Goal: Task Accomplishment & Management: Manage account settings

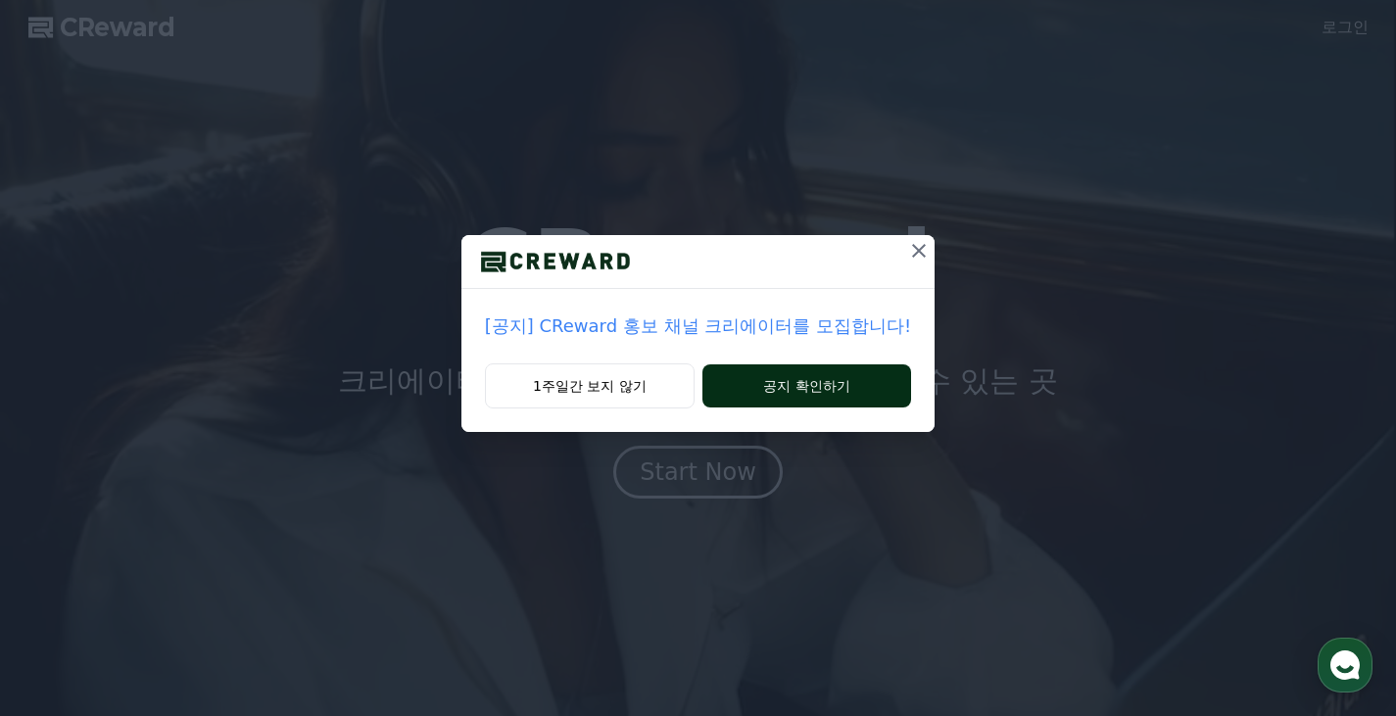
click at [755, 386] on button "공지 확인하기" at bounding box center [806, 385] width 209 height 43
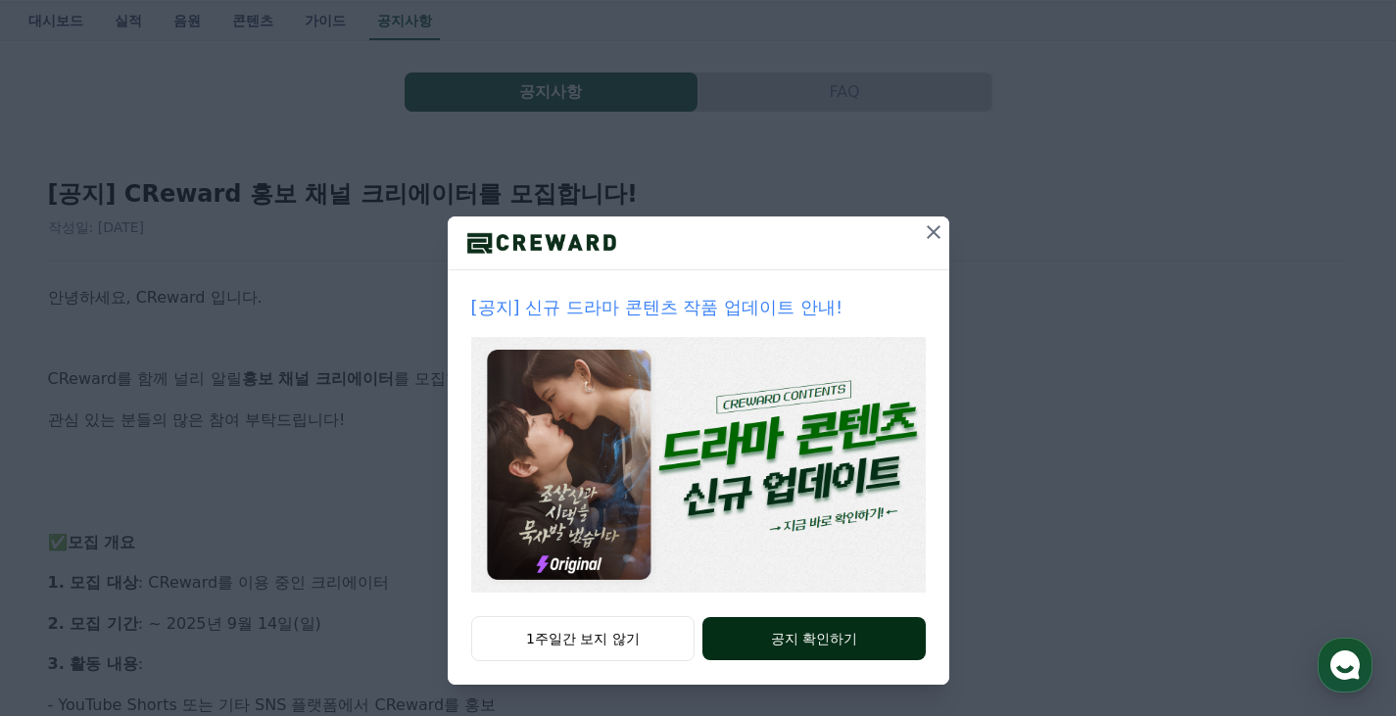
scroll to position [98, 0]
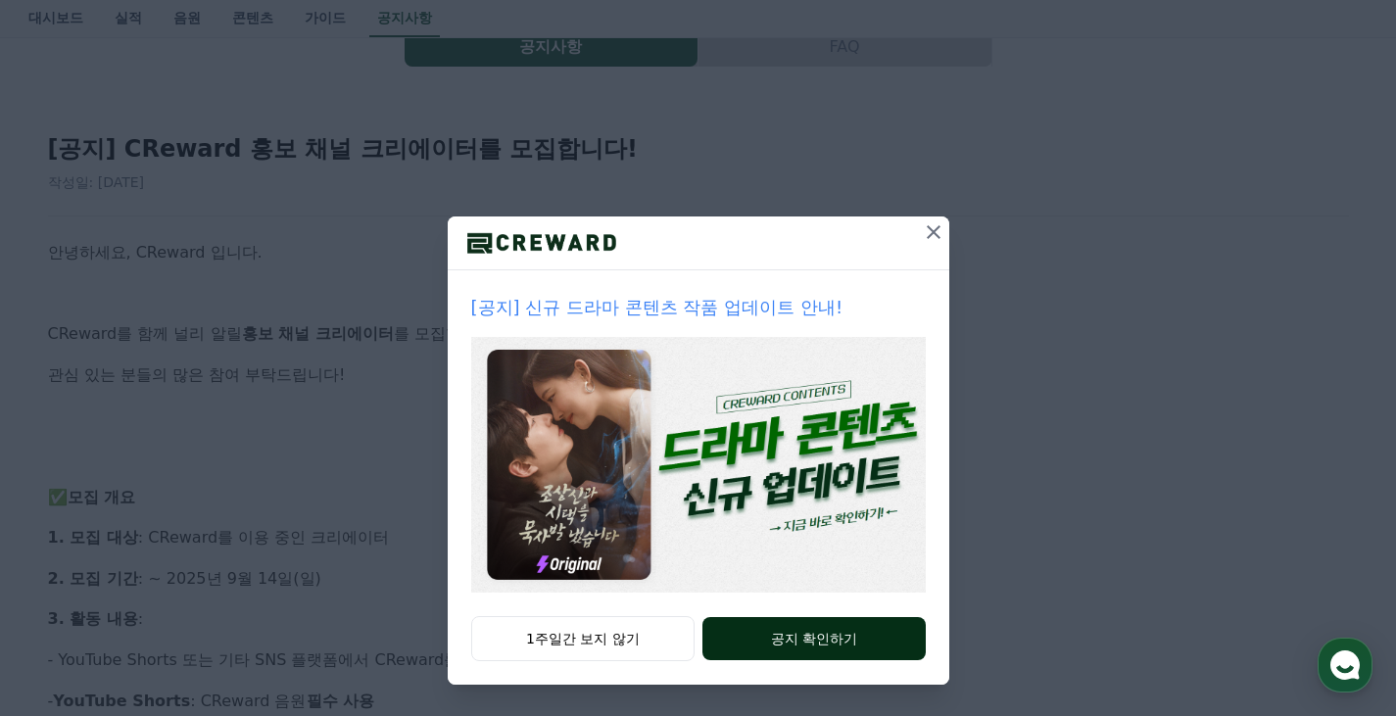
click at [859, 632] on button "공지 확인하기" at bounding box center [813, 638] width 222 height 43
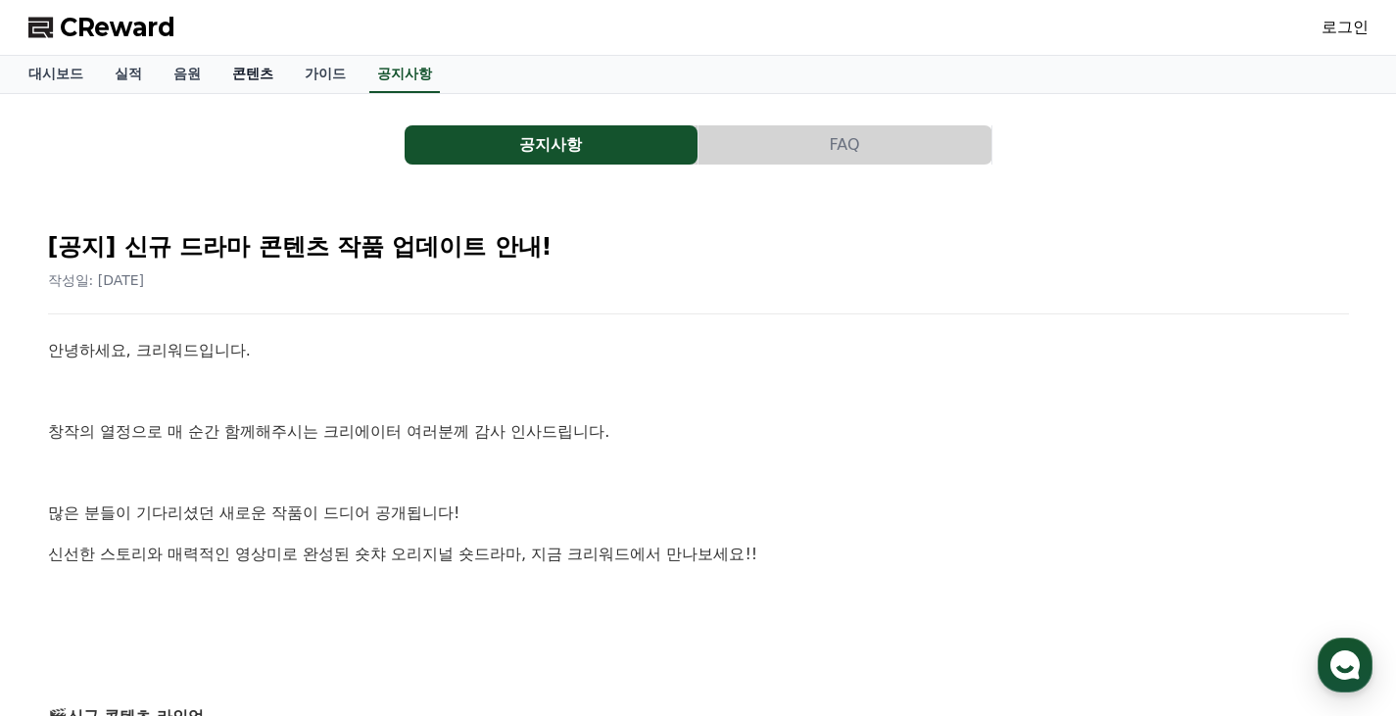
click at [253, 72] on link "콘텐츠" at bounding box center [253, 74] width 72 height 37
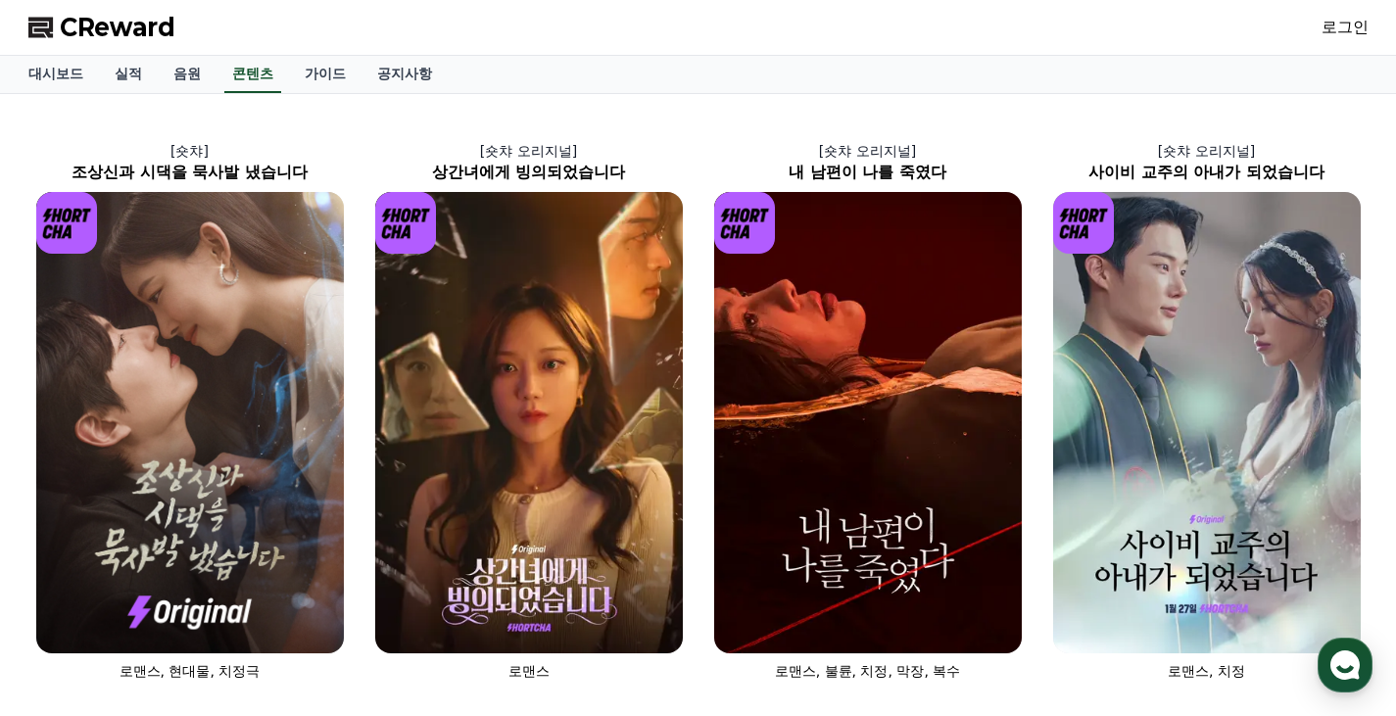
click at [136, 29] on span "CReward" at bounding box center [118, 27] width 116 height 31
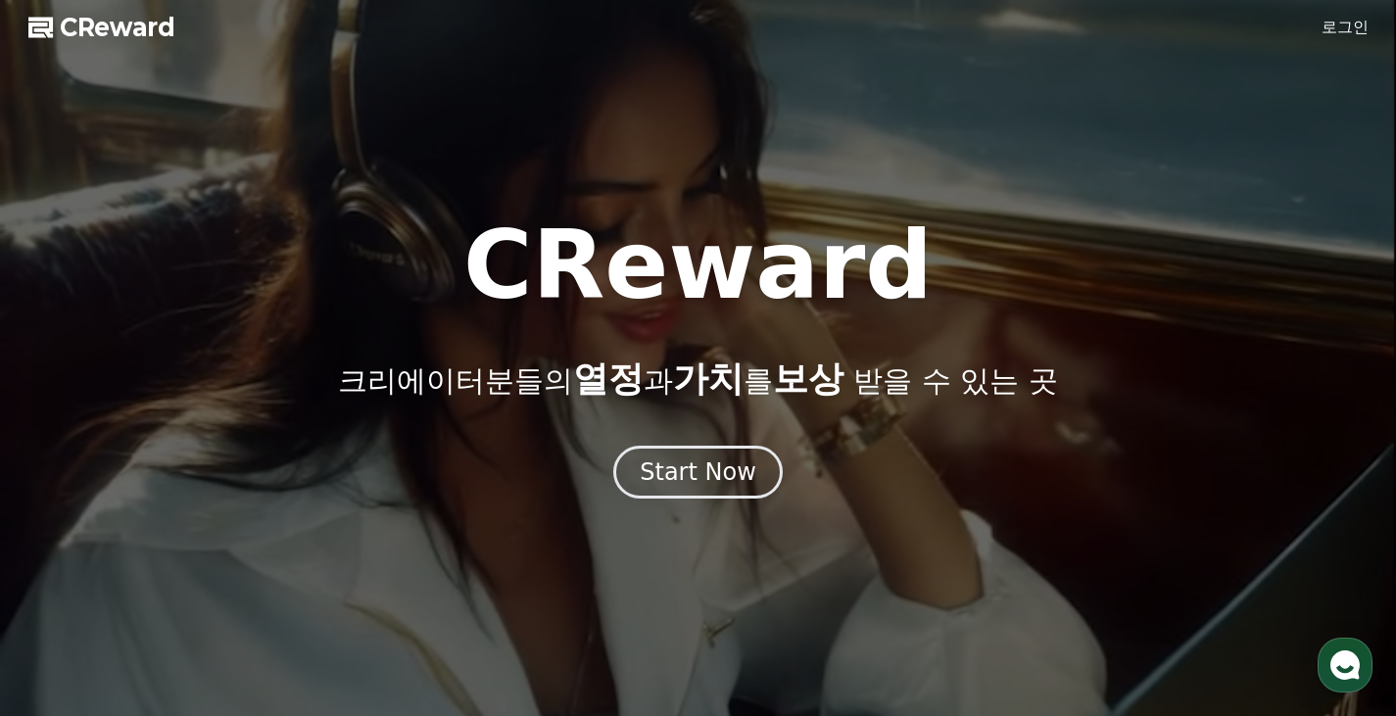
click at [1351, 32] on link "로그인" at bounding box center [1345, 28] width 47 height 24
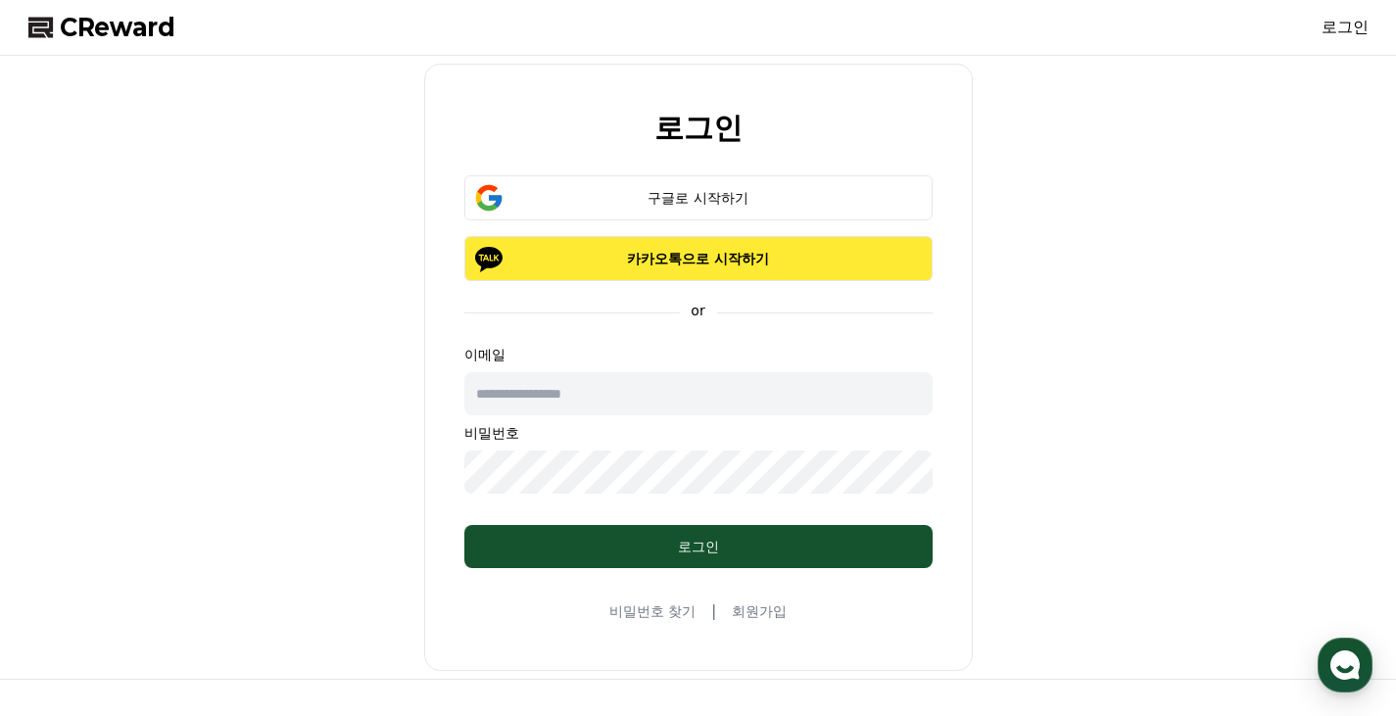
click at [809, 268] on button "카카오톡으로 시작하기" at bounding box center [698, 258] width 468 height 45
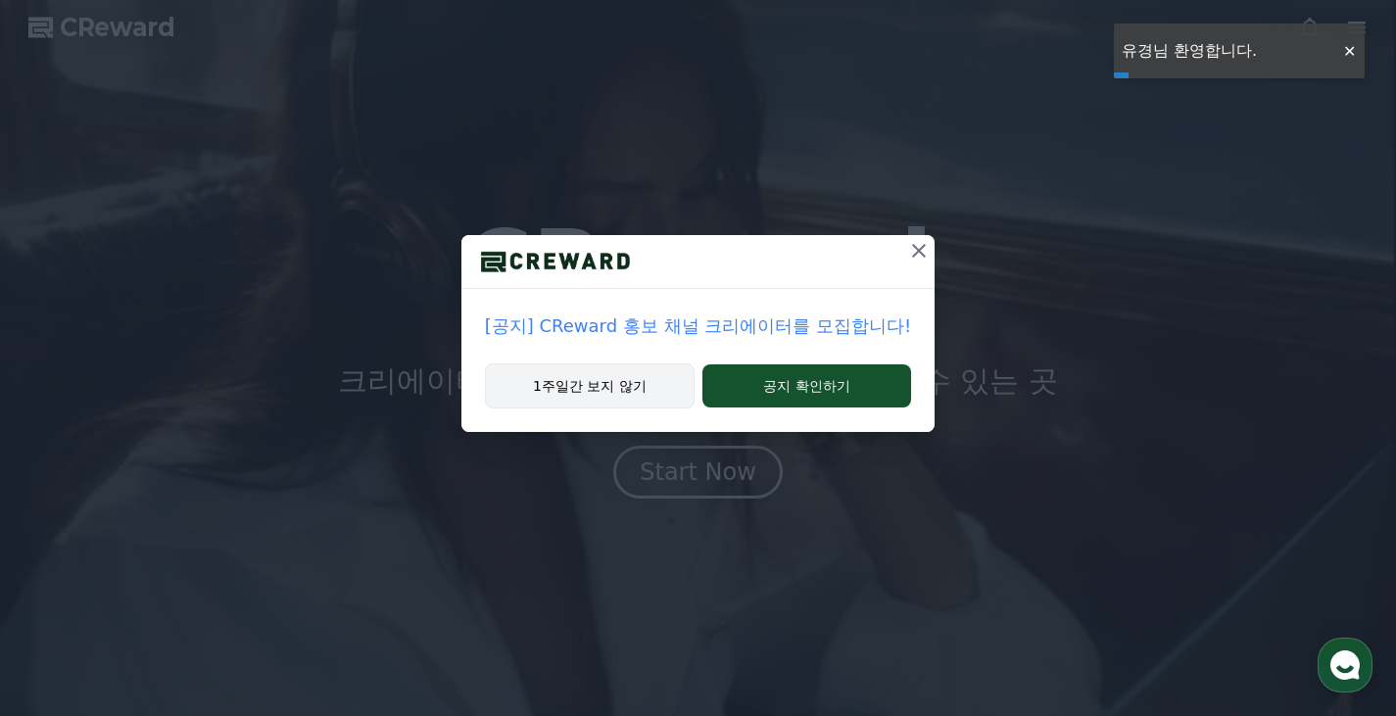
click at [639, 392] on button "1주일간 보지 않기" at bounding box center [590, 385] width 210 height 45
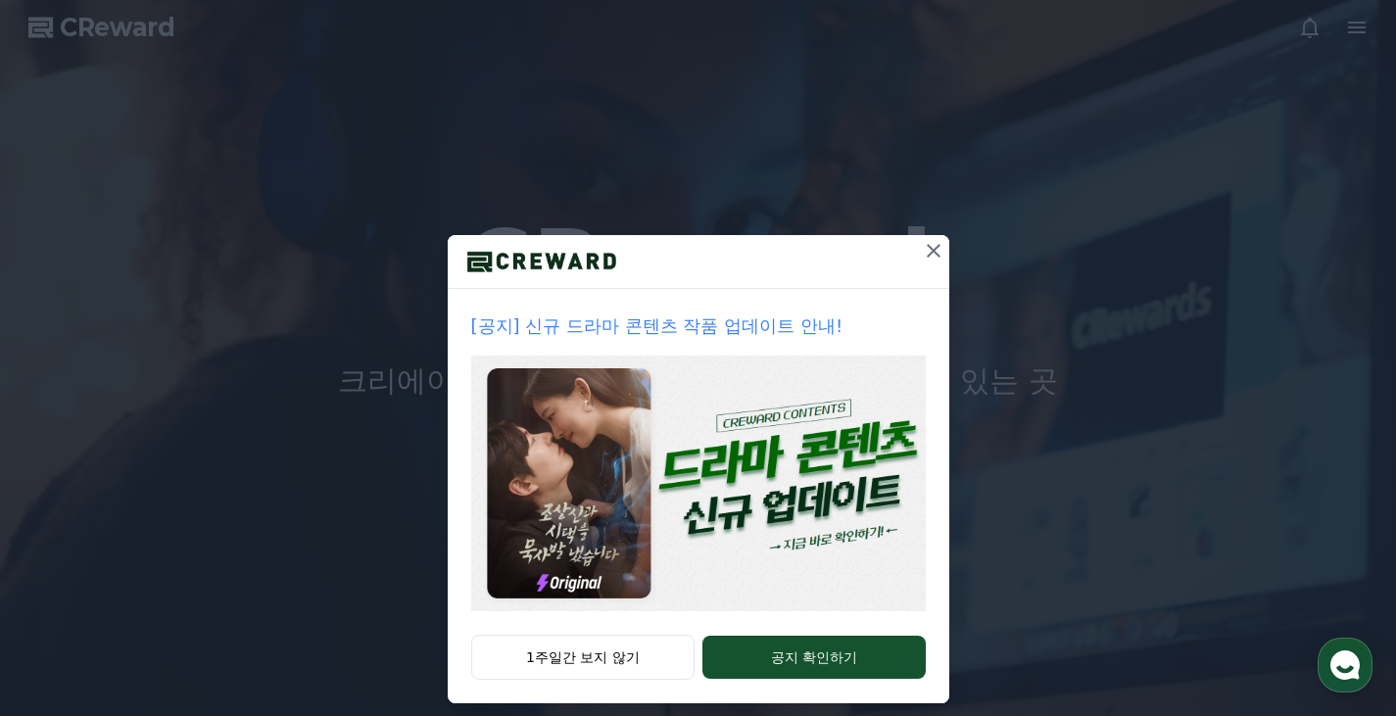
click at [922, 254] on icon at bounding box center [934, 251] width 24 height 24
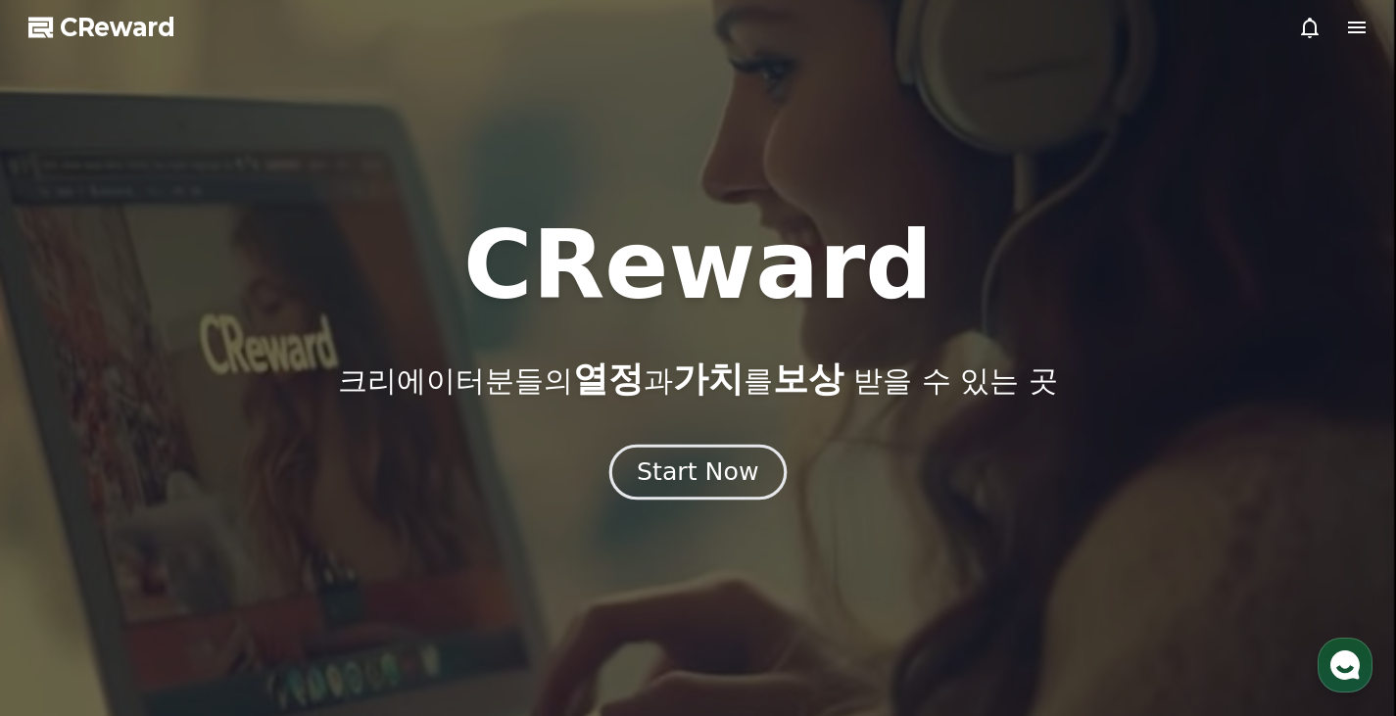
click at [743, 470] on div "Start Now" at bounding box center [697, 472] width 121 height 33
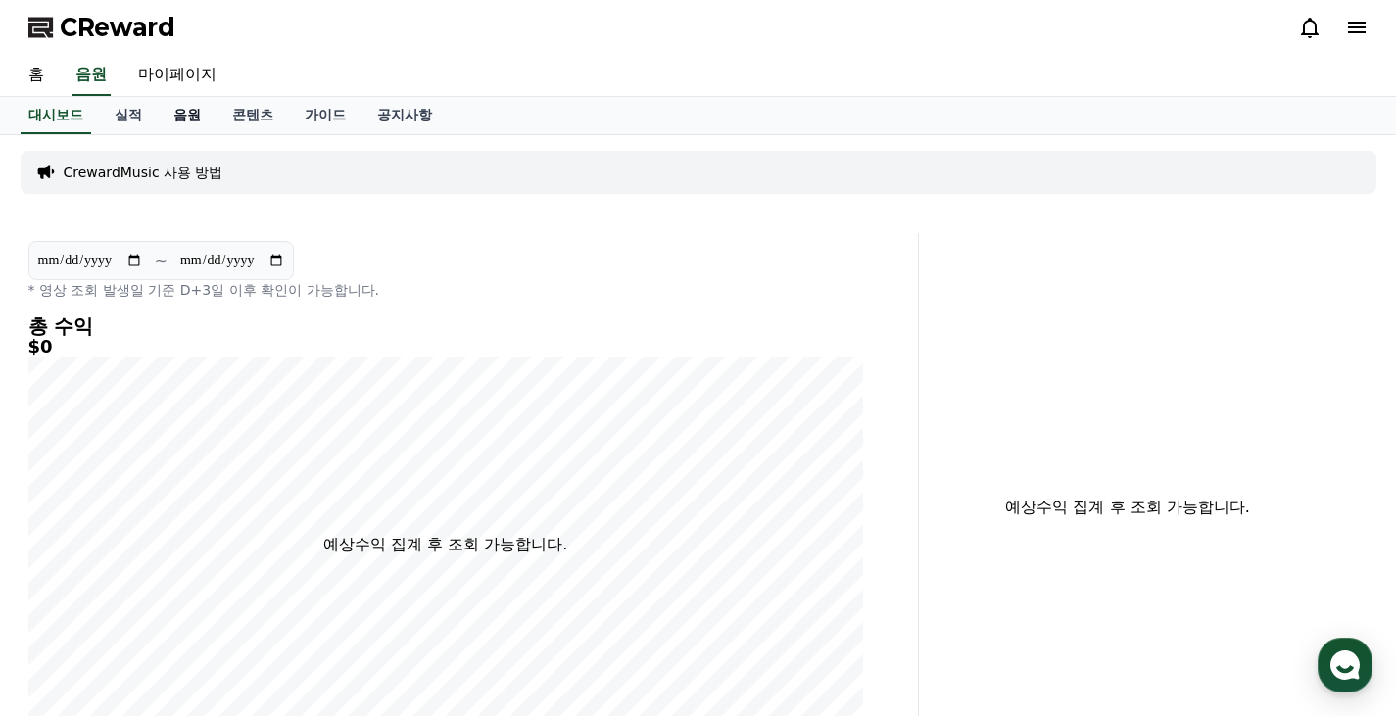
click at [205, 118] on link "음원" at bounding box center [187, 115] width 59 height 37
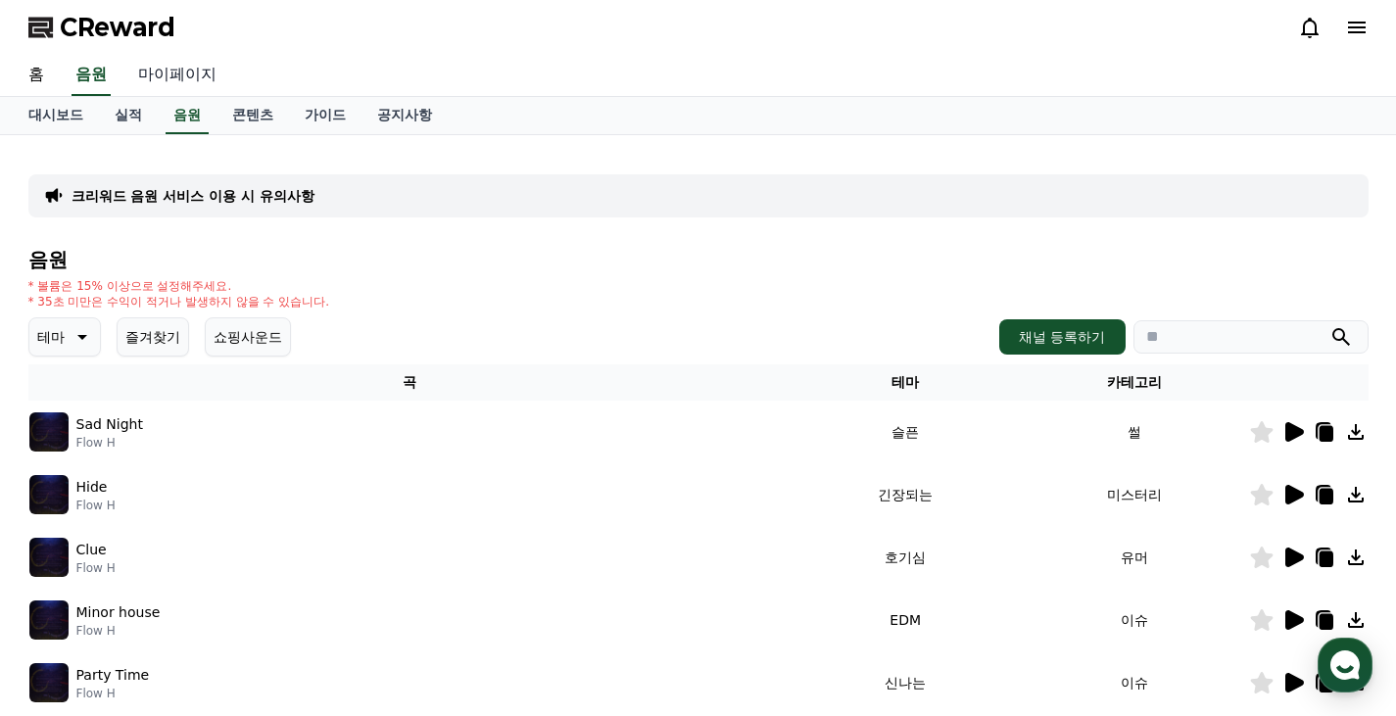
click at [212, 69] on link "마이페이지" at bounding box center [177, 75] width 110 height 41
select select "**********"
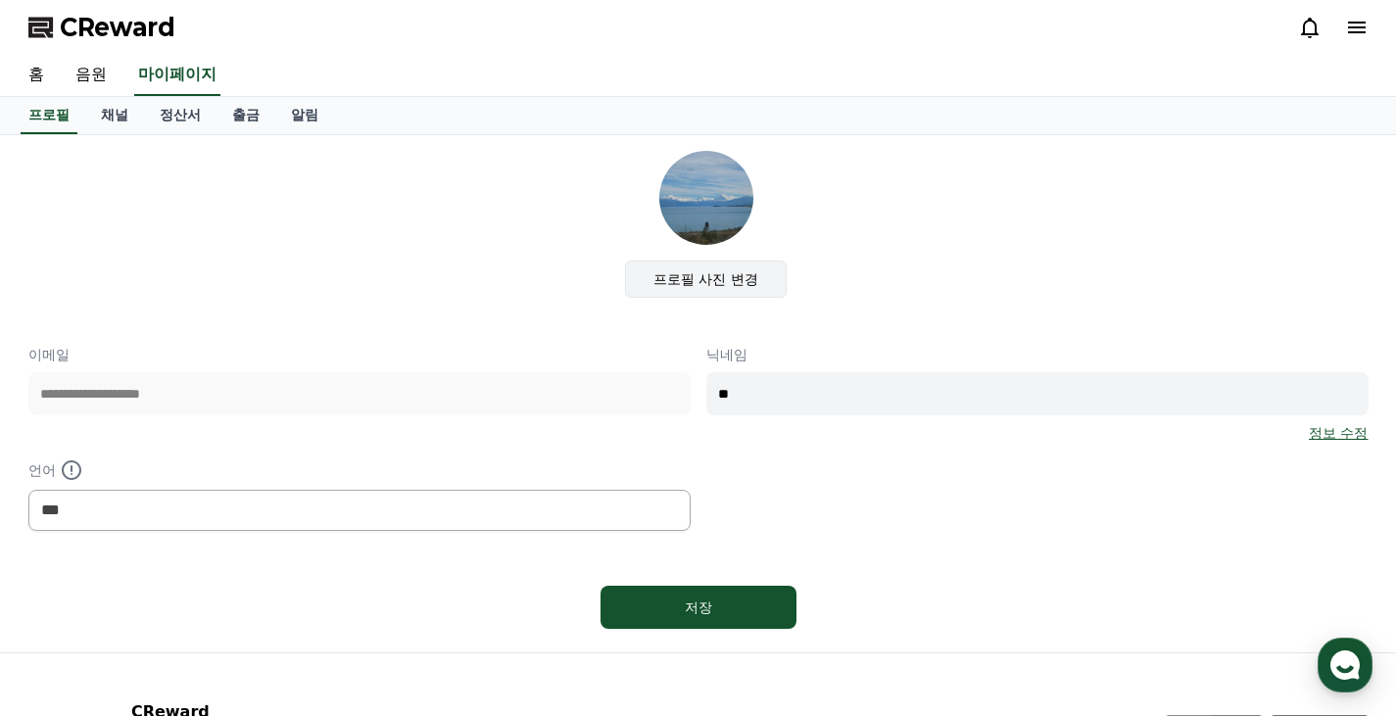
click at [731, 295] on label "프로필 사진 변경" at bounding box center [706, 279] width 162 height 37
click at [0, 0] on input "프로필 사진 변경" at bounding box center [0, 0] width 0 height 0
click at [767, 390] on input "**" at bounding box center [1037, 393] width 662 height 43
type input "*"
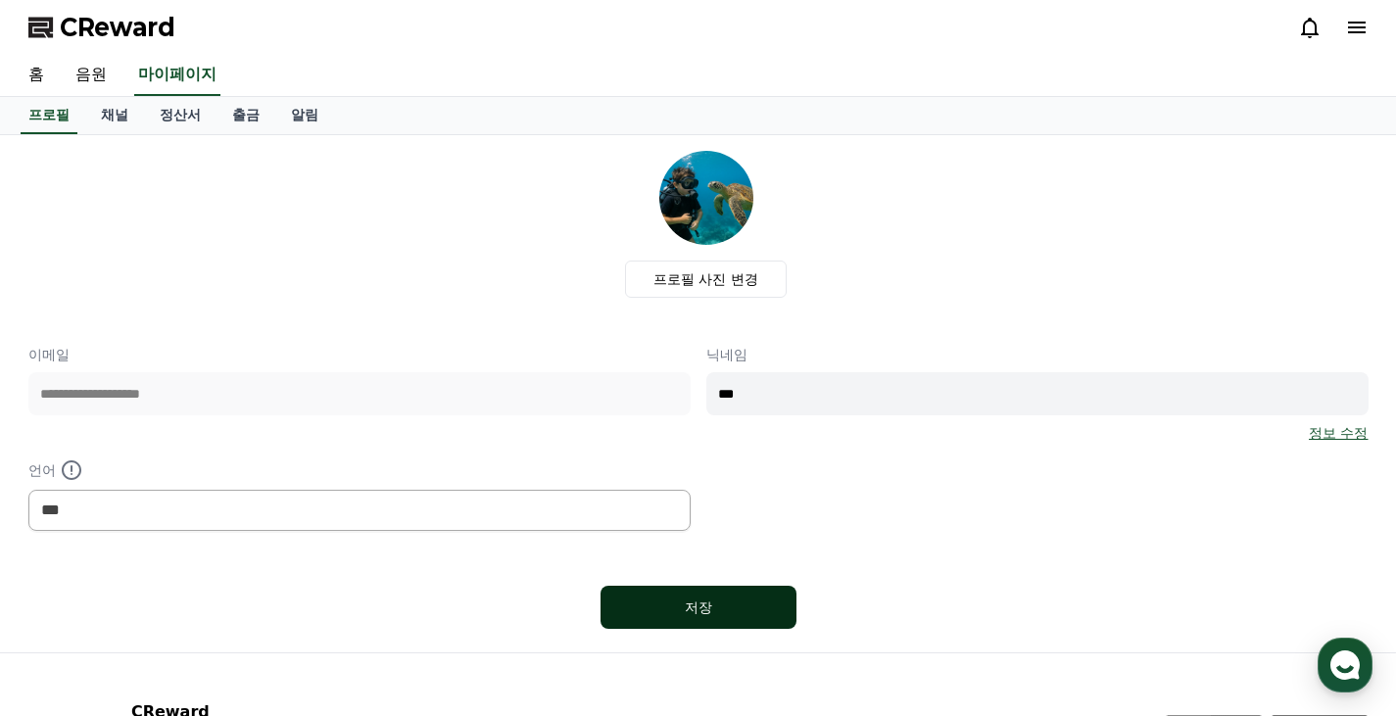
type input "***"
click at [739, 610] on div "저장" at bounding box center [699, 608] width 118 height 20
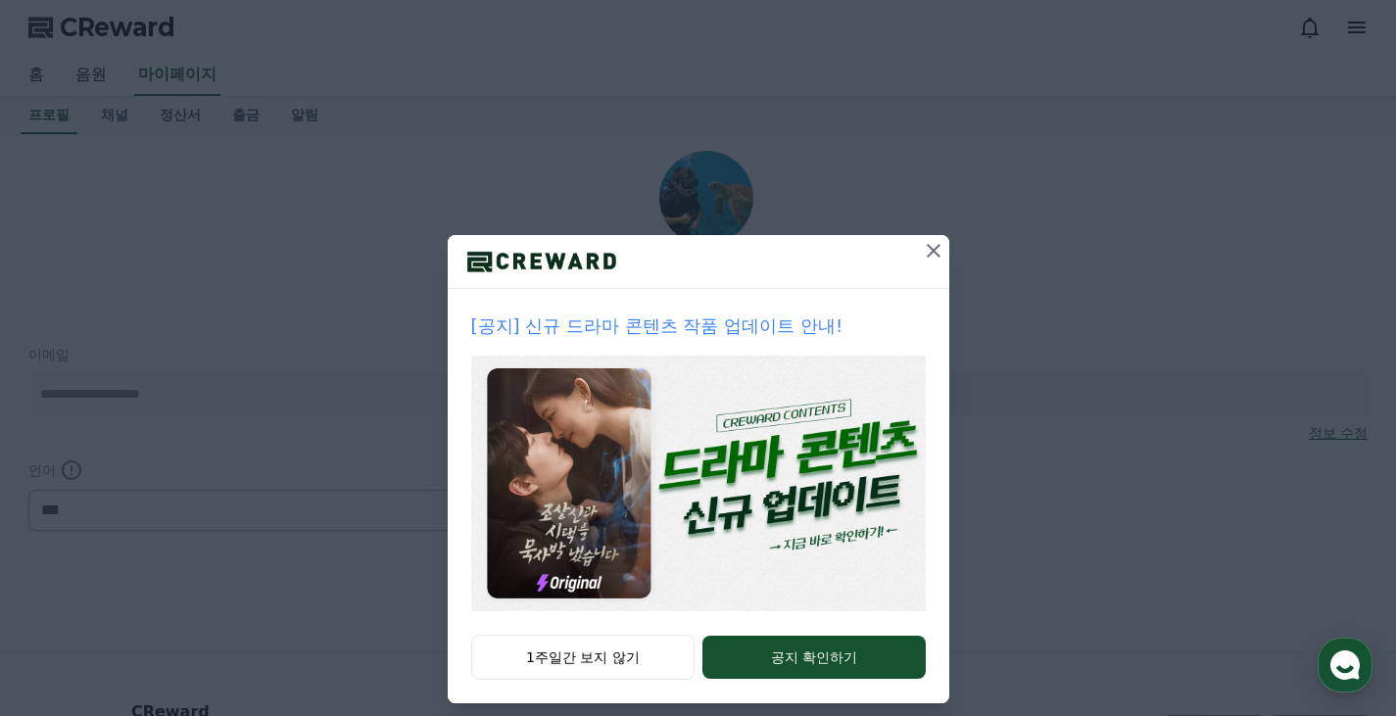
select select "**********"
click at [935, 248] on icon at bounding box center [934, 251] width 24 height 24
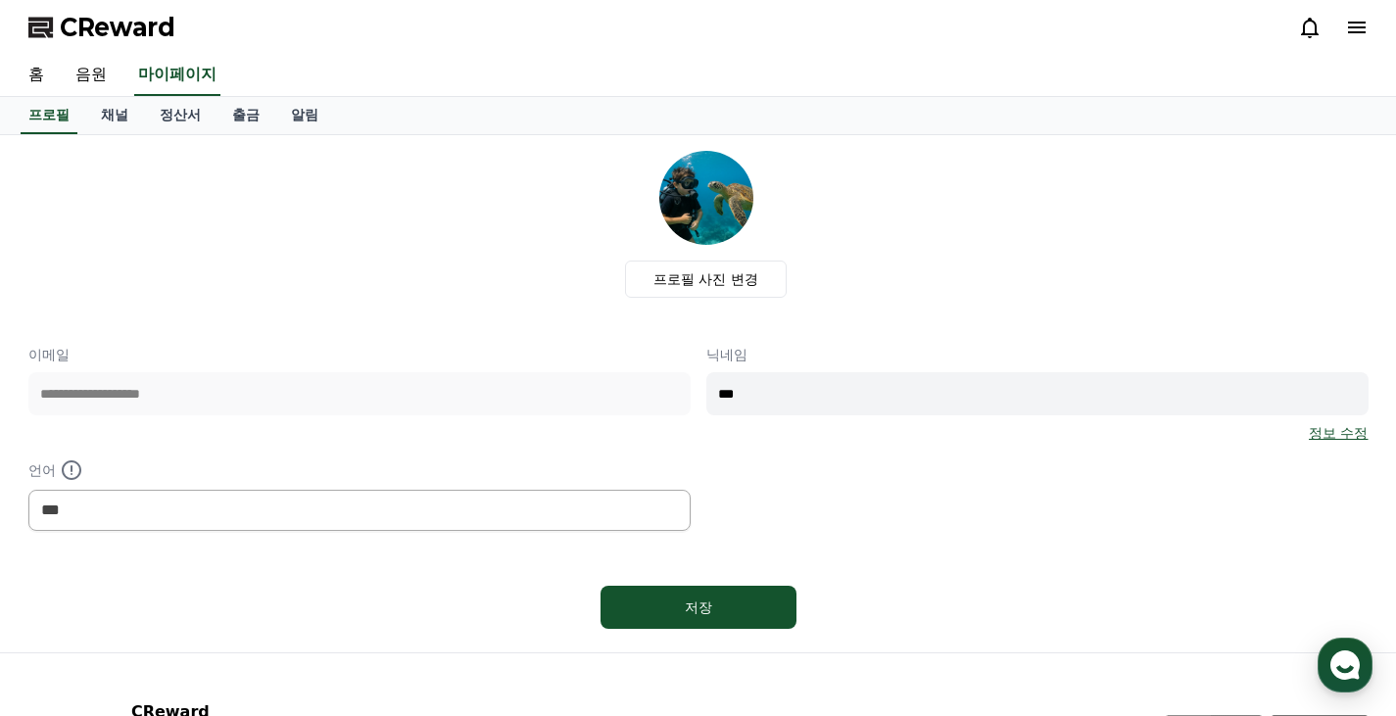
click at [1355, 38] on icon at bounding box center [1357, 28] width 24 height 24
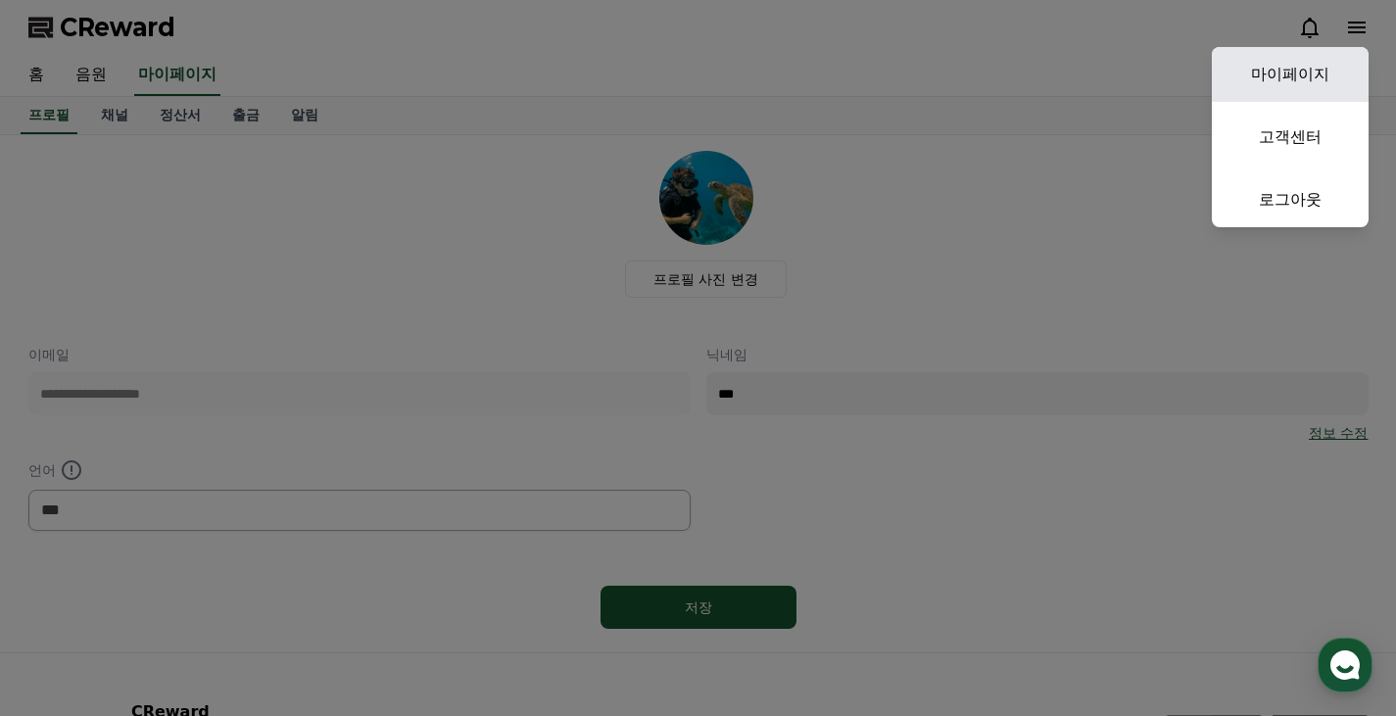
click at [1332, 70] on link "마이페이지" at bounding box center [1290, 74] width 157 height 55
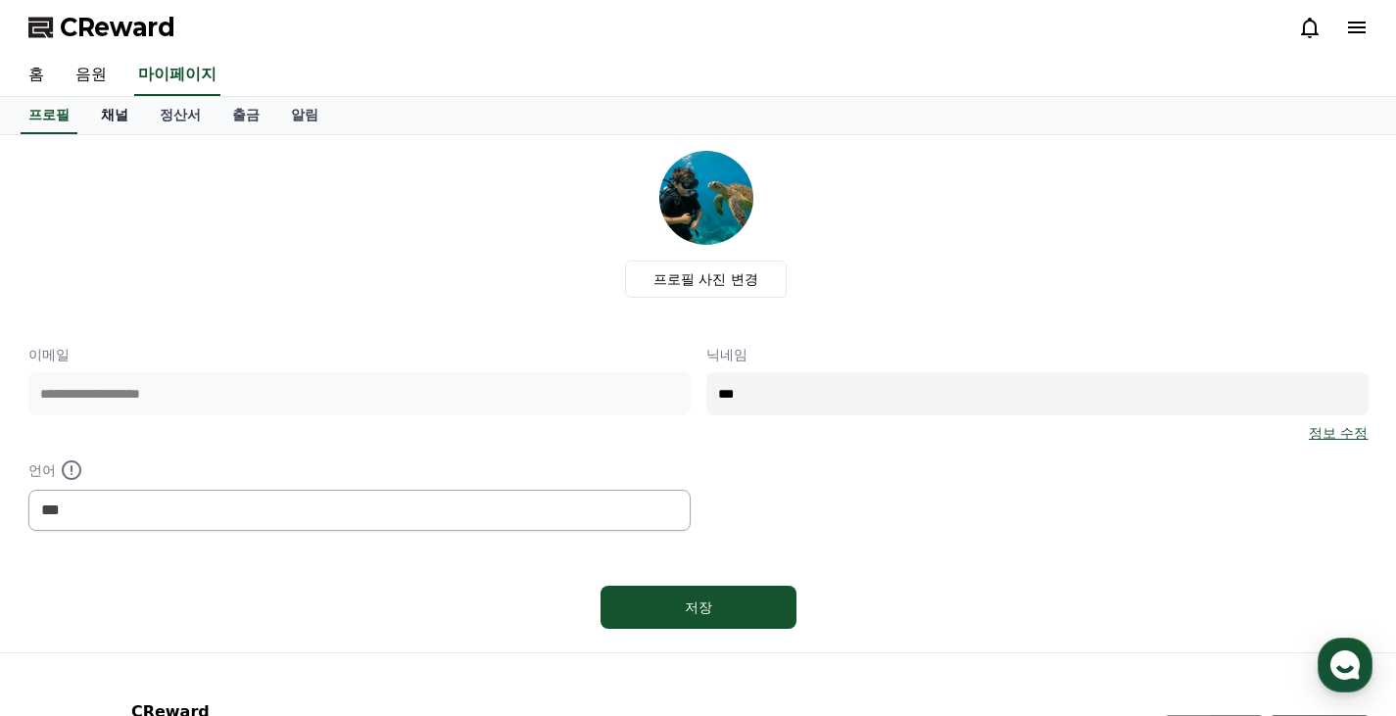
click at [126, 104] on link "채널" at bounding box center [114, 115] width 59 height 37
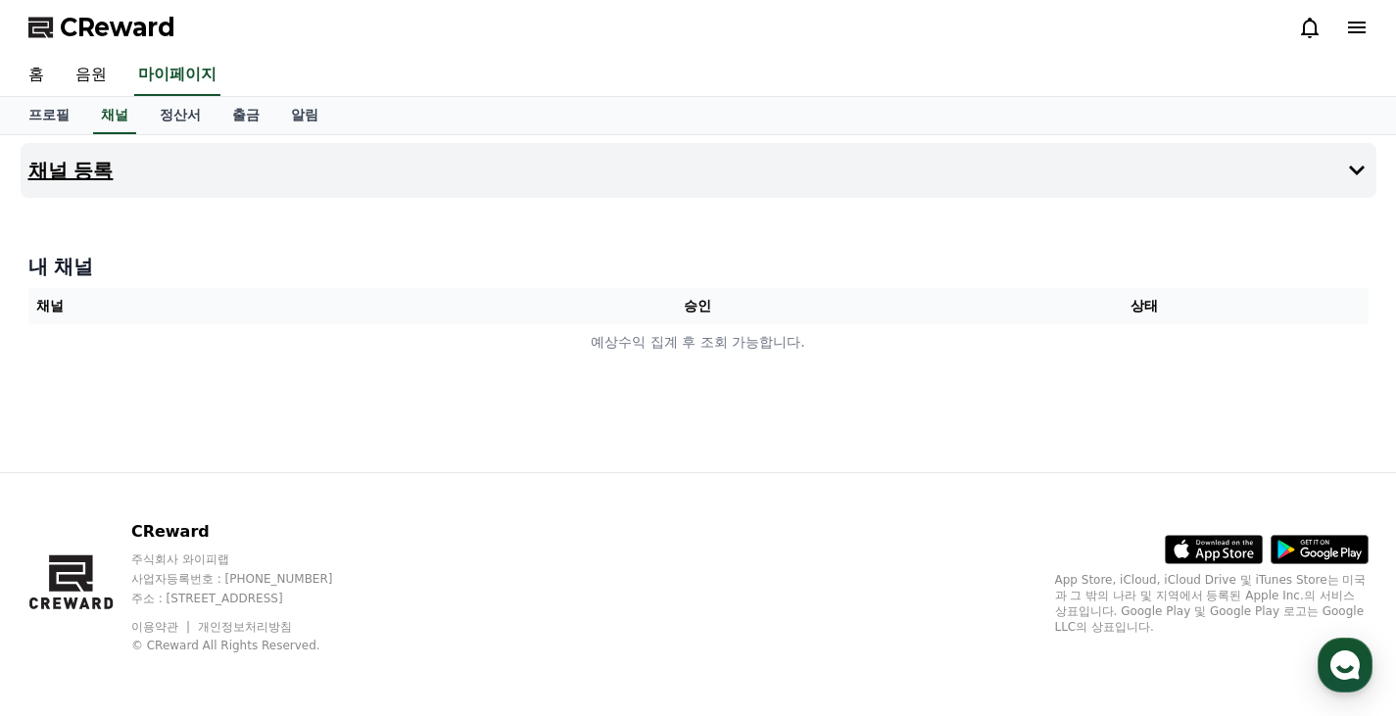
click at [574, 180] on button "채널 등록" at bounding box center [699, 170] width 1356 height 55
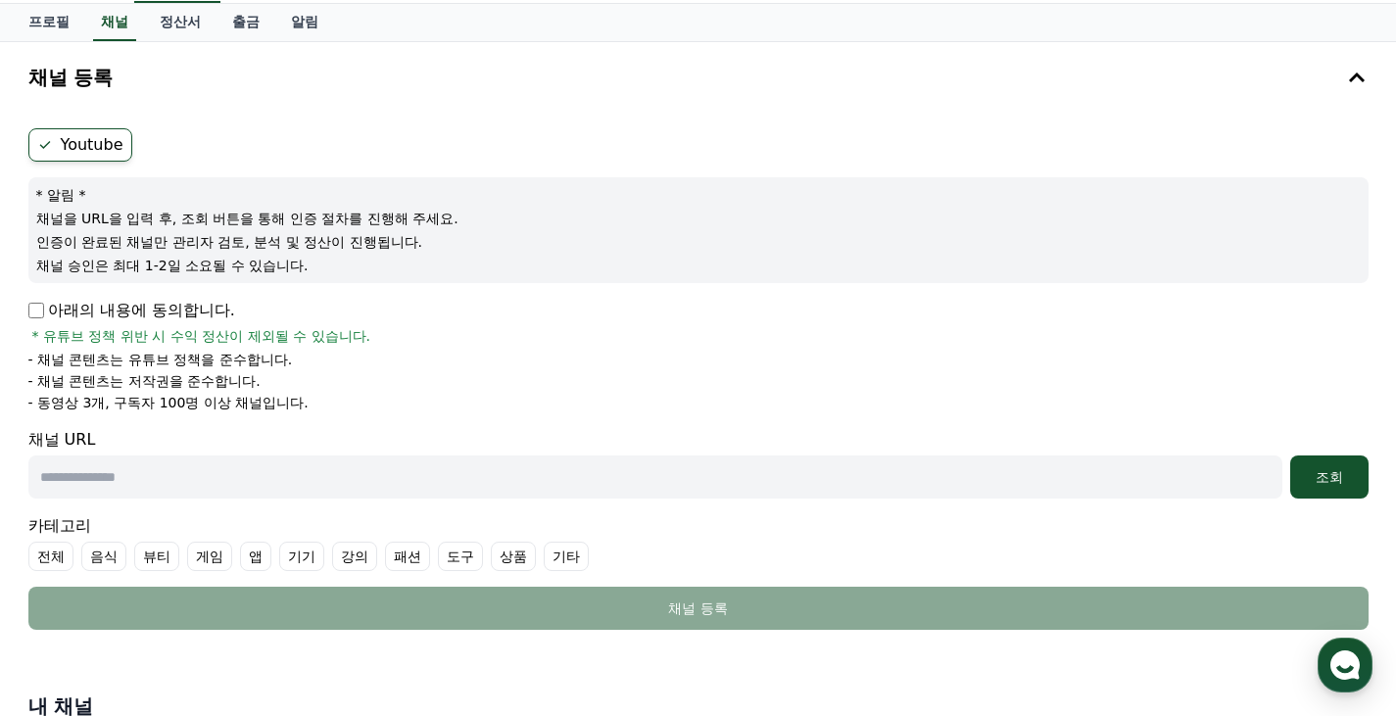
scroll to position [98, 0]
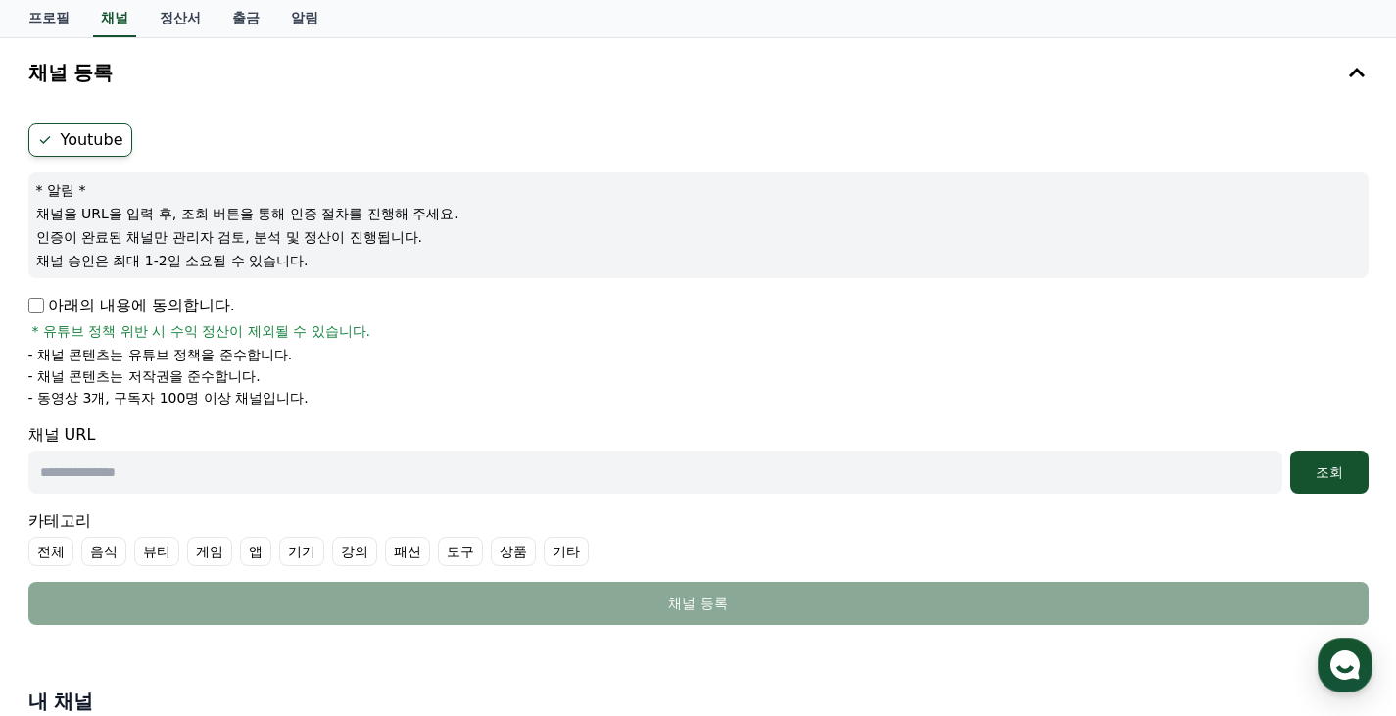
click at [631, 481] on input "text" at bounding box center [655, 472] width 1254 height 43
click at [486, 480] on input "text" at bounding box center [655, 472] width 1254 height 43
paste input "**********"
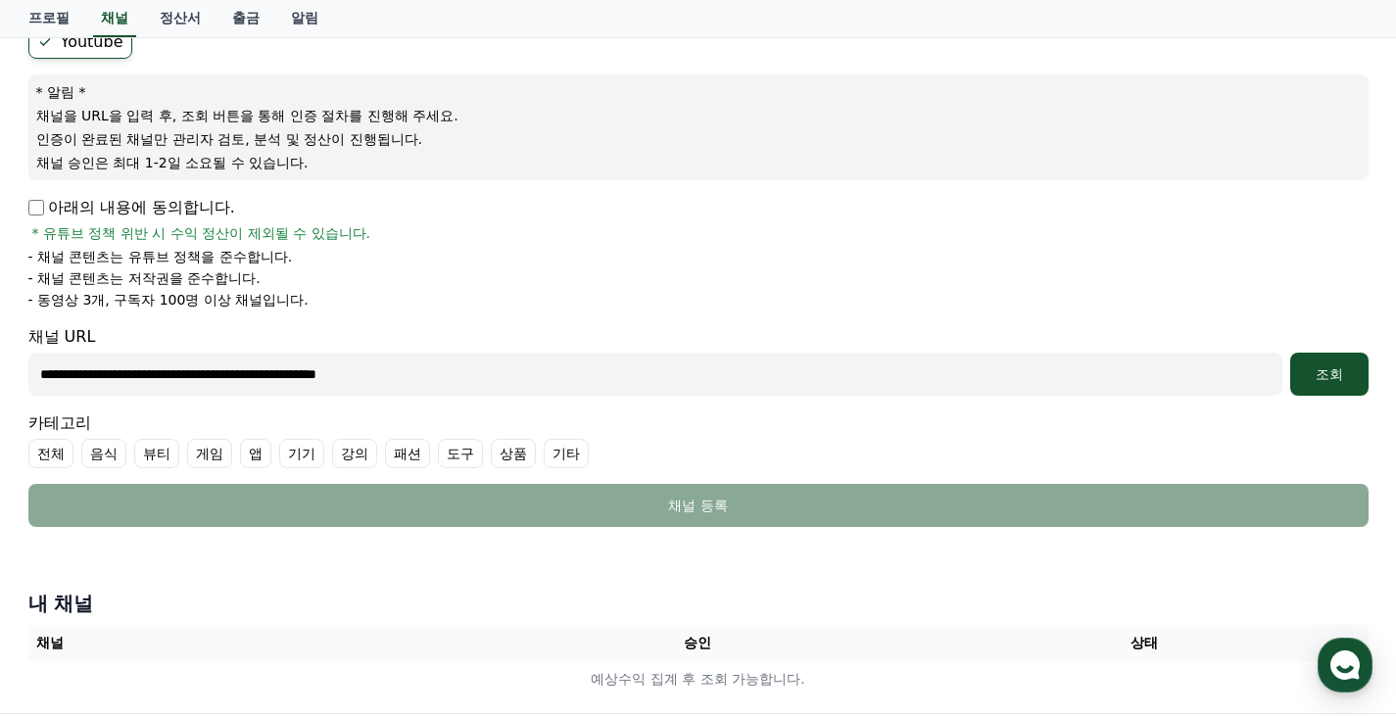
type input "**********"
click at [576, 456] on label "기타" at bounding box center [566, 453] width 45 height 29
click at [914, 429] on div "카테고리 전체 음식 뷰티 게임 앱 기기 강의 패션 도구 상품 기타" at bounding box center [698, 439] width 1340 height 57
click at [1319, 389] on button "조회" at bounding box center [1329, 374] width 78 height 43
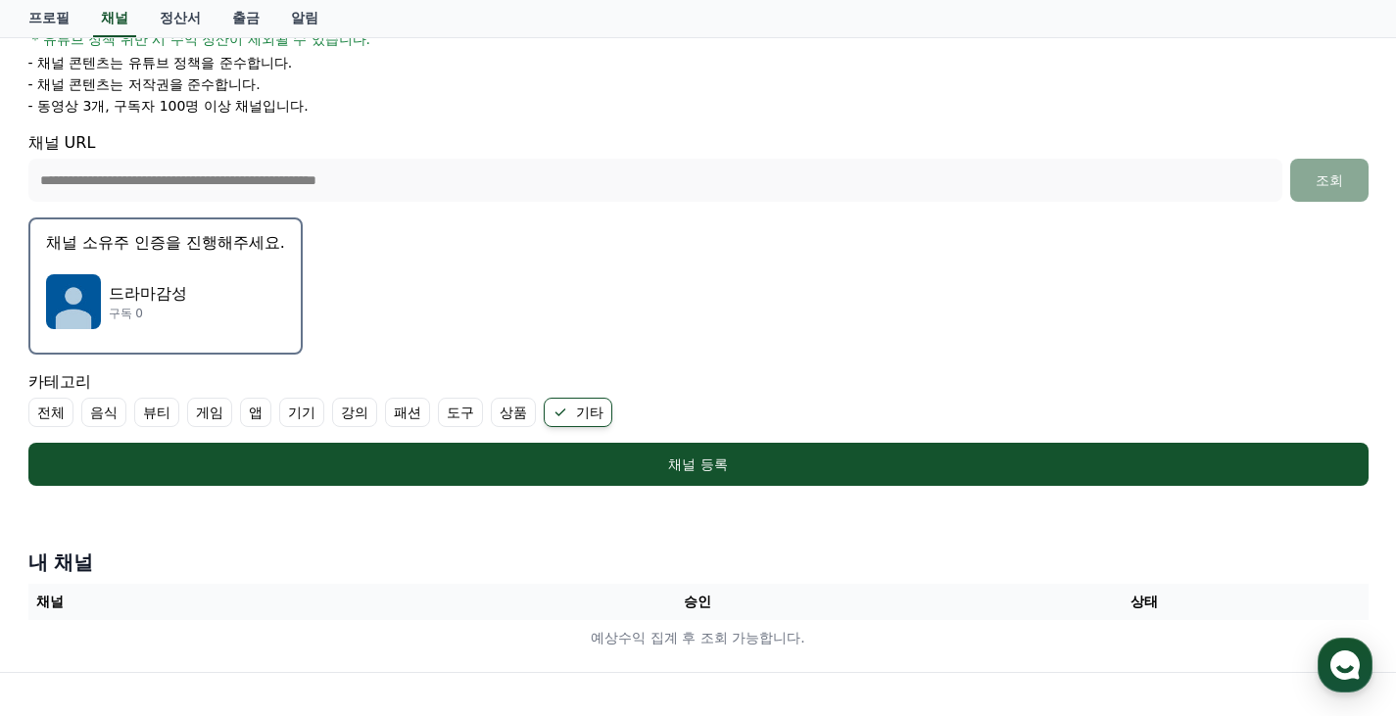
scroll to position [392, 0]
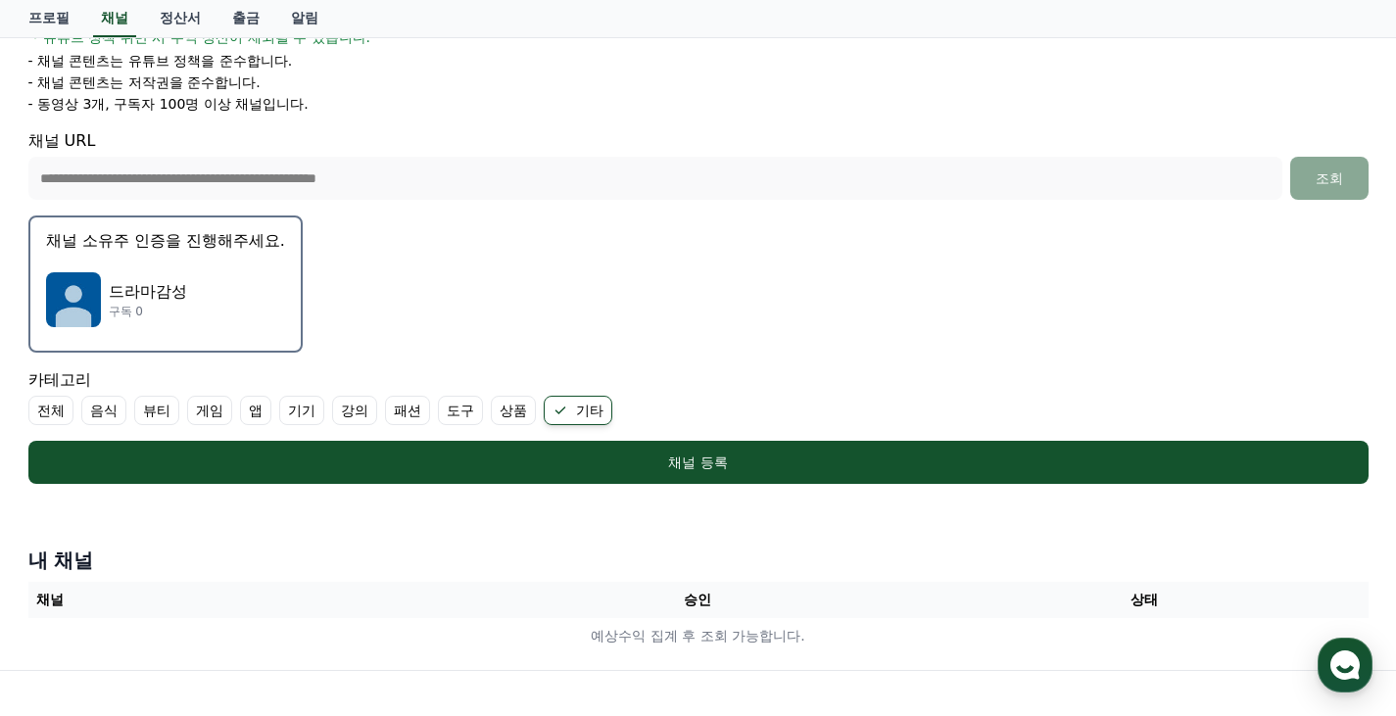
click at [70, 280] on img "button" at bounding box center [73, 299] width 55 height 55
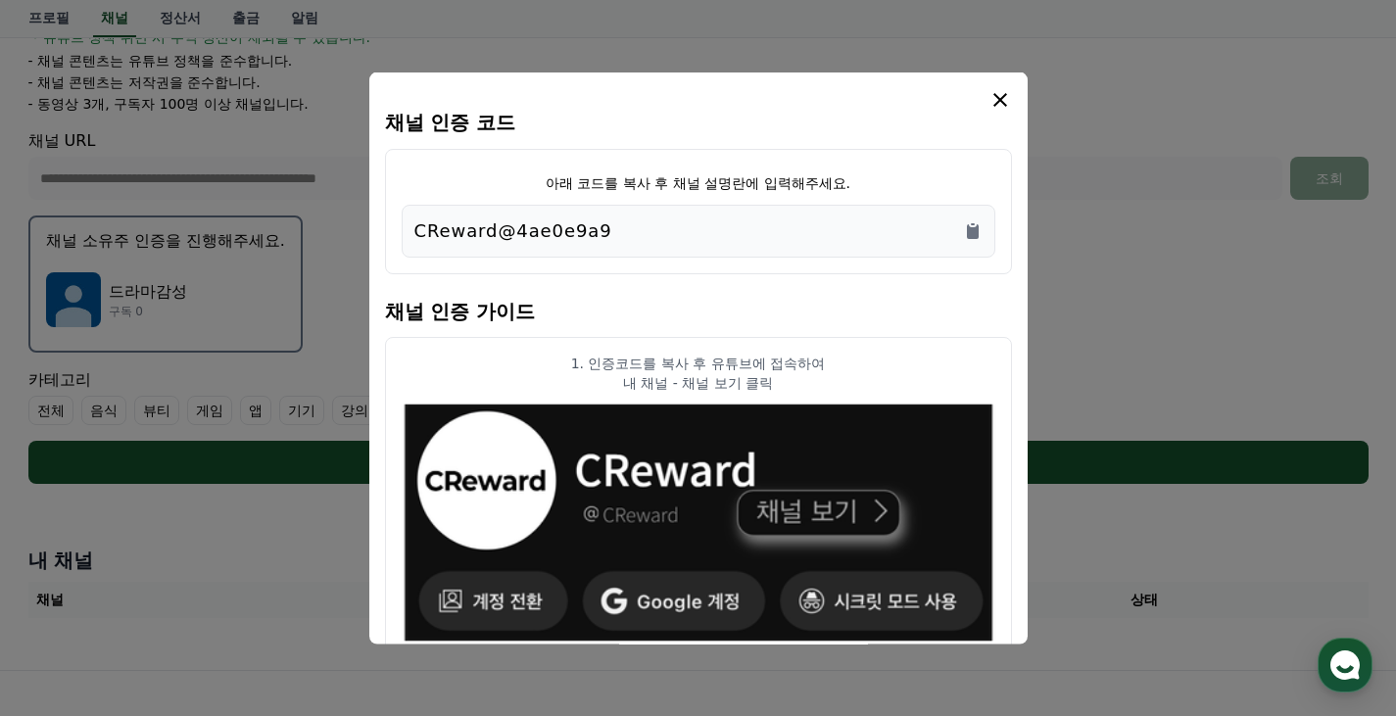
drag, startPoint x: 704, startPoint y: 222, endPoint x: 465, endPoint y: 222, distance: 239.0
click at [465, 222] on div "CReward@4ae0e9a9" at bounding box center [698, 230] width 568 height 27
click at [683, 231] on div "CReward@4ae0e9a9" at bounding box center [698, 230] width 568 height 27
drag, startPoint x: 689, startPoint y: 227, endPoint x: 471, endPoint y: 228, distance: 217.5
click at [400, 230] on div "아래 코드를 복사 후 채널 설명란에 입력해주세요. CReward@4ae0e9a9" at bounding box center [698, 210] width 627 height 125
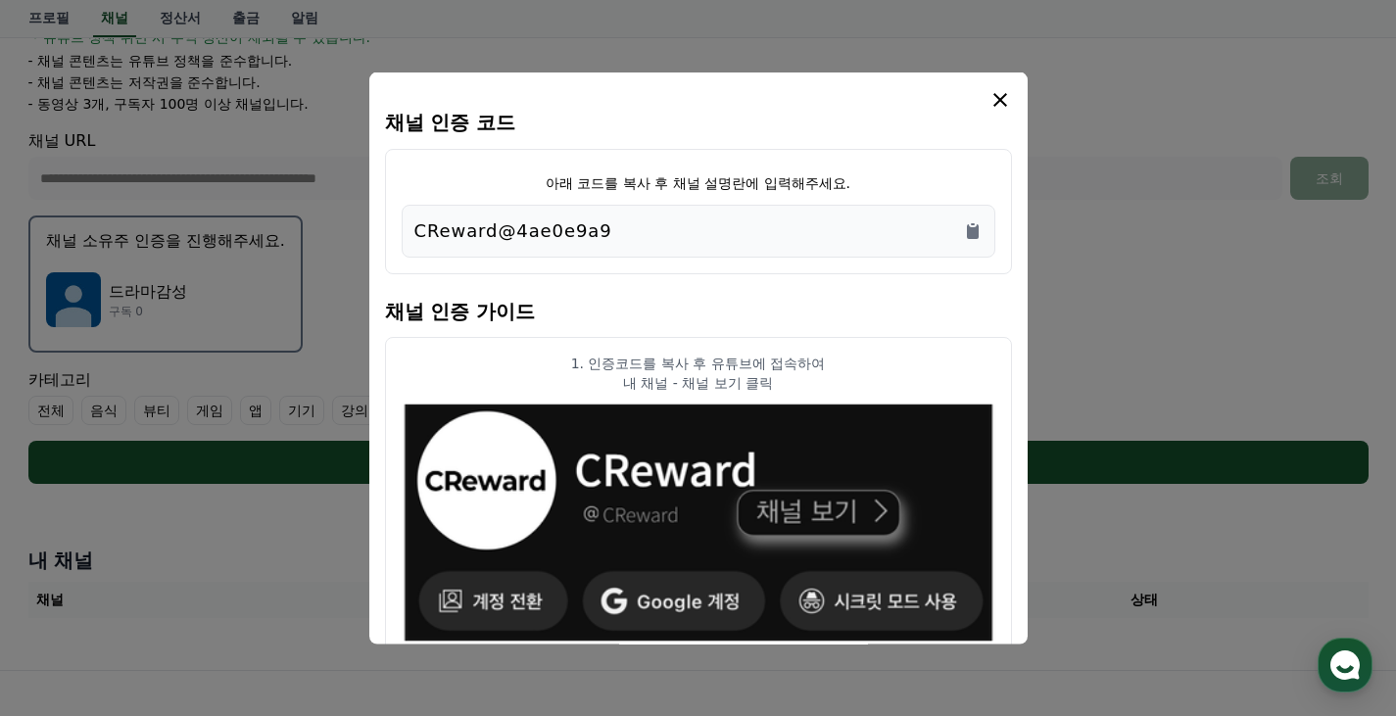
copy p "CReward@4ae0e9a9"
click at [1000, 105] on icon "modal" at bounding box center [1000, 99] width 24 height 24
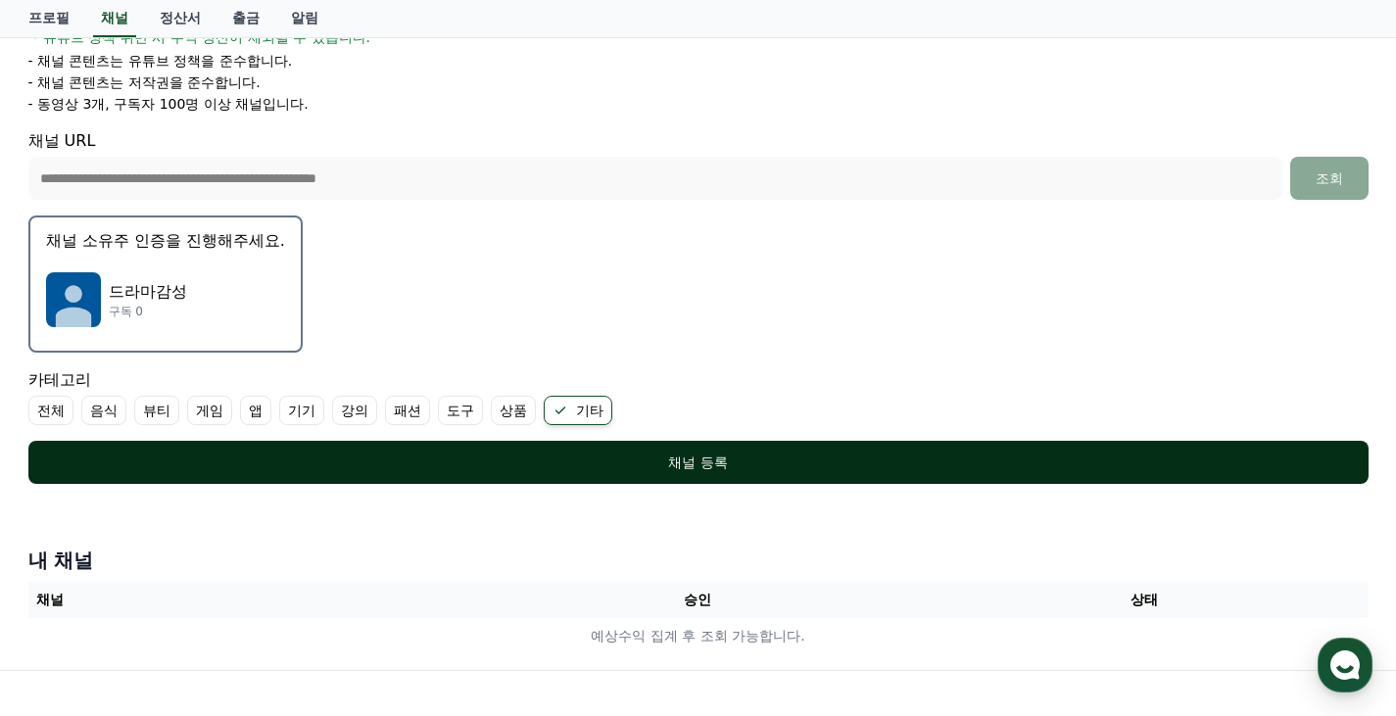
click at [757, 453] on div "채널 등록" at bounding box center [699, 463] width 1262 height 20
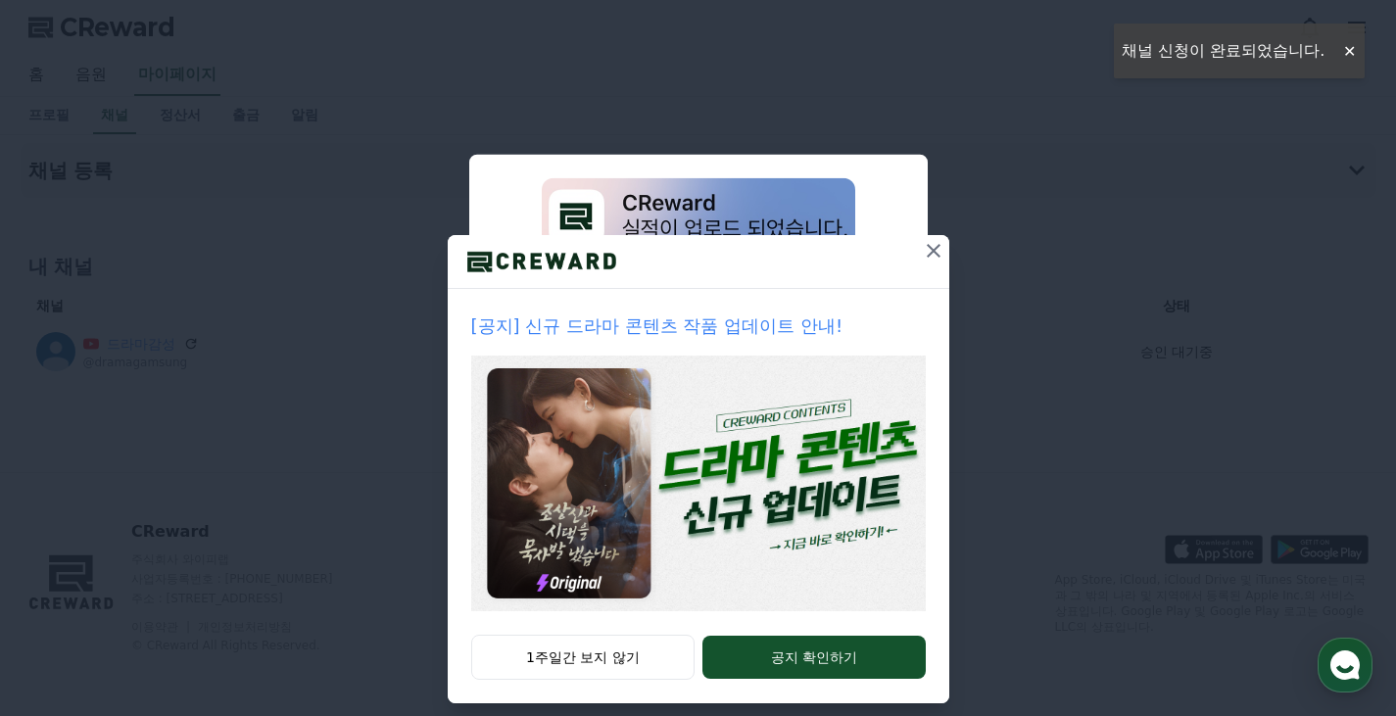
click at [930, 251] on icon at bounding box center [934, 251] width 24 height 24
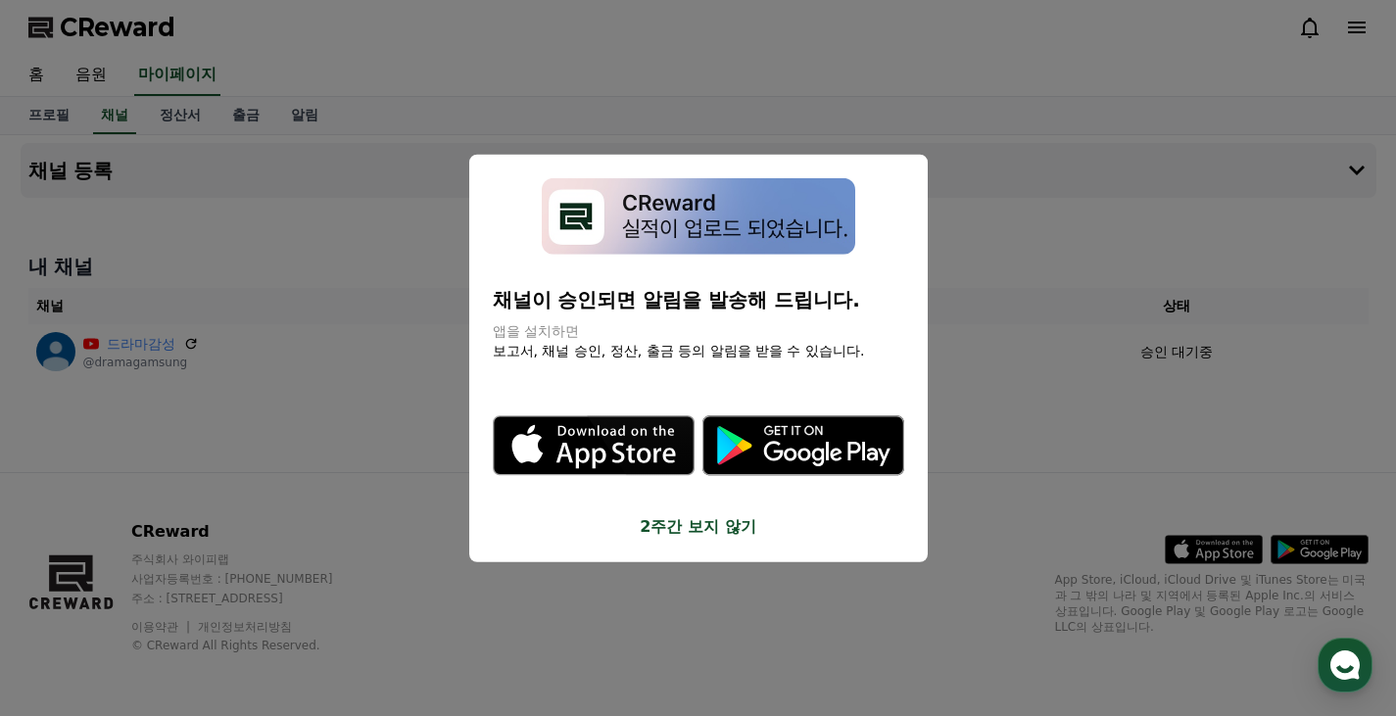
click at [996, 372] on button "close modal" at bounding box center [698, 358] width 1396 height 716
